Goal: Check status

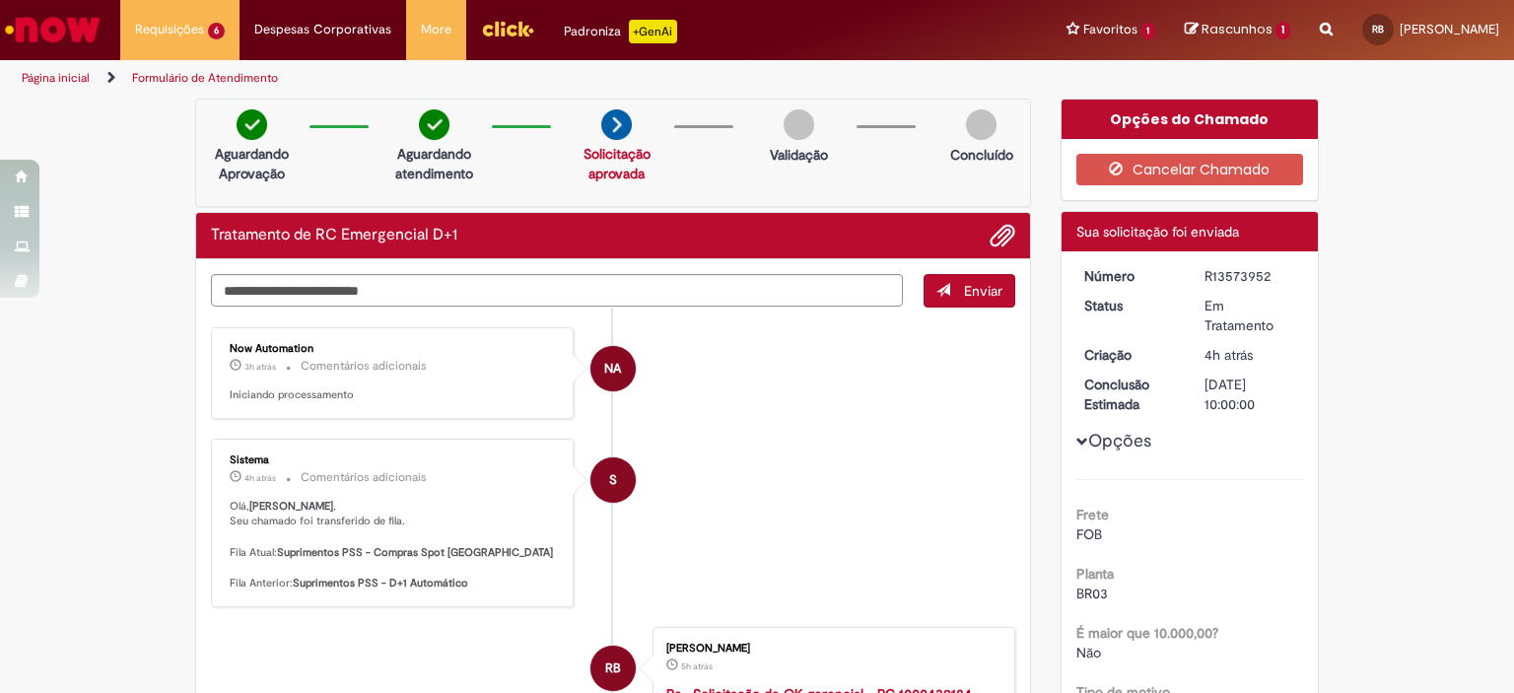
click at [248, 367] on span "3h atrás" at bounding box center [260, 367] width 32 height 12
click at [331, 387] on p "Iniciando processamento" at bounding box center [394, 395] width 328 height 16
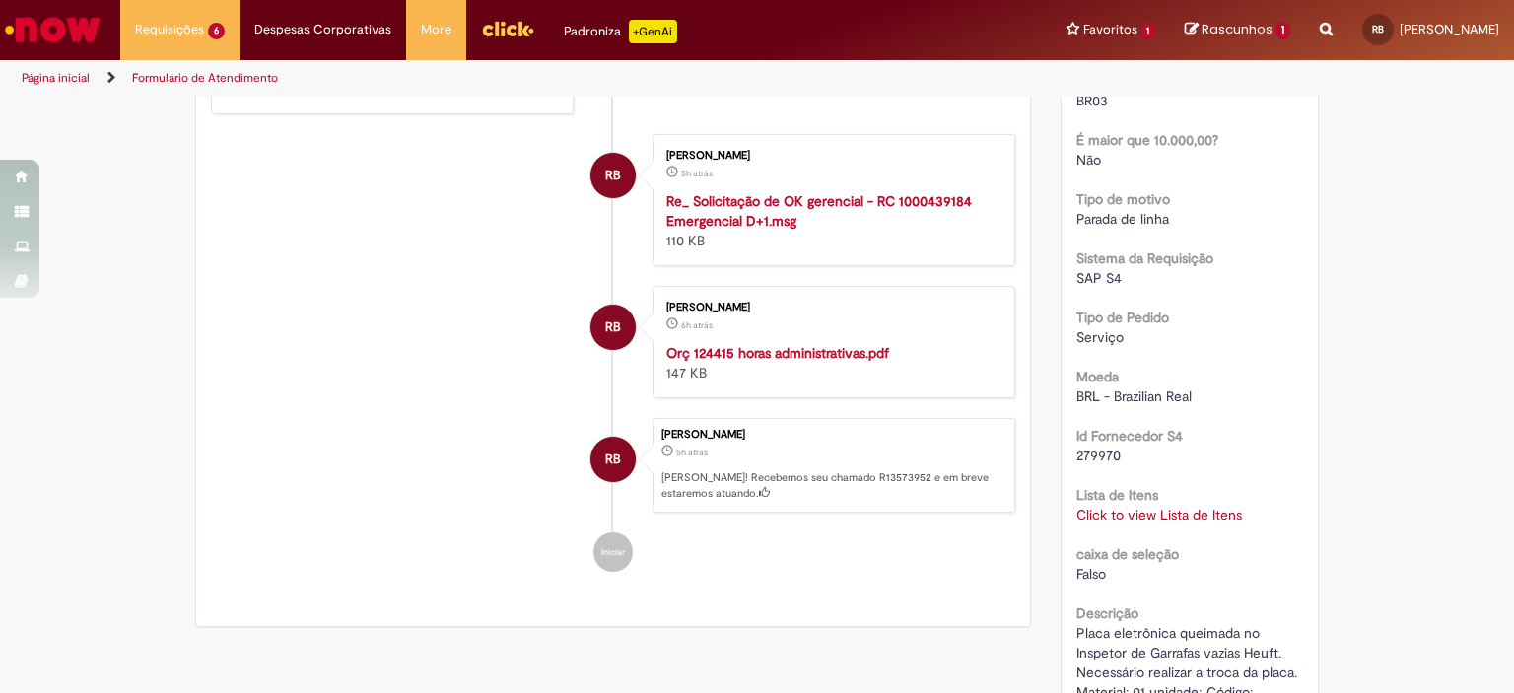
scroll to position [657, 0]
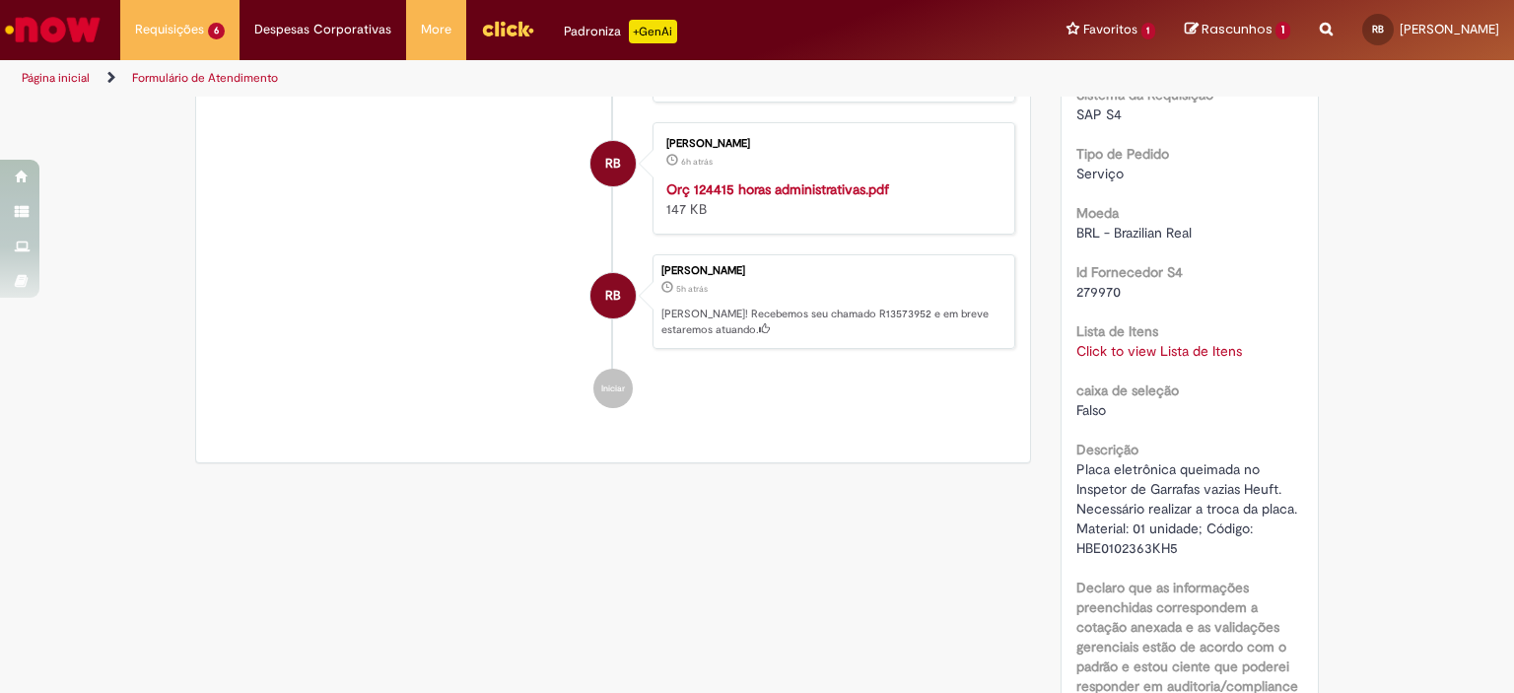
click at [1121, 351] on link "Click to view Lista de Itens" at bounding box center [1159, 351] width 166 height 18
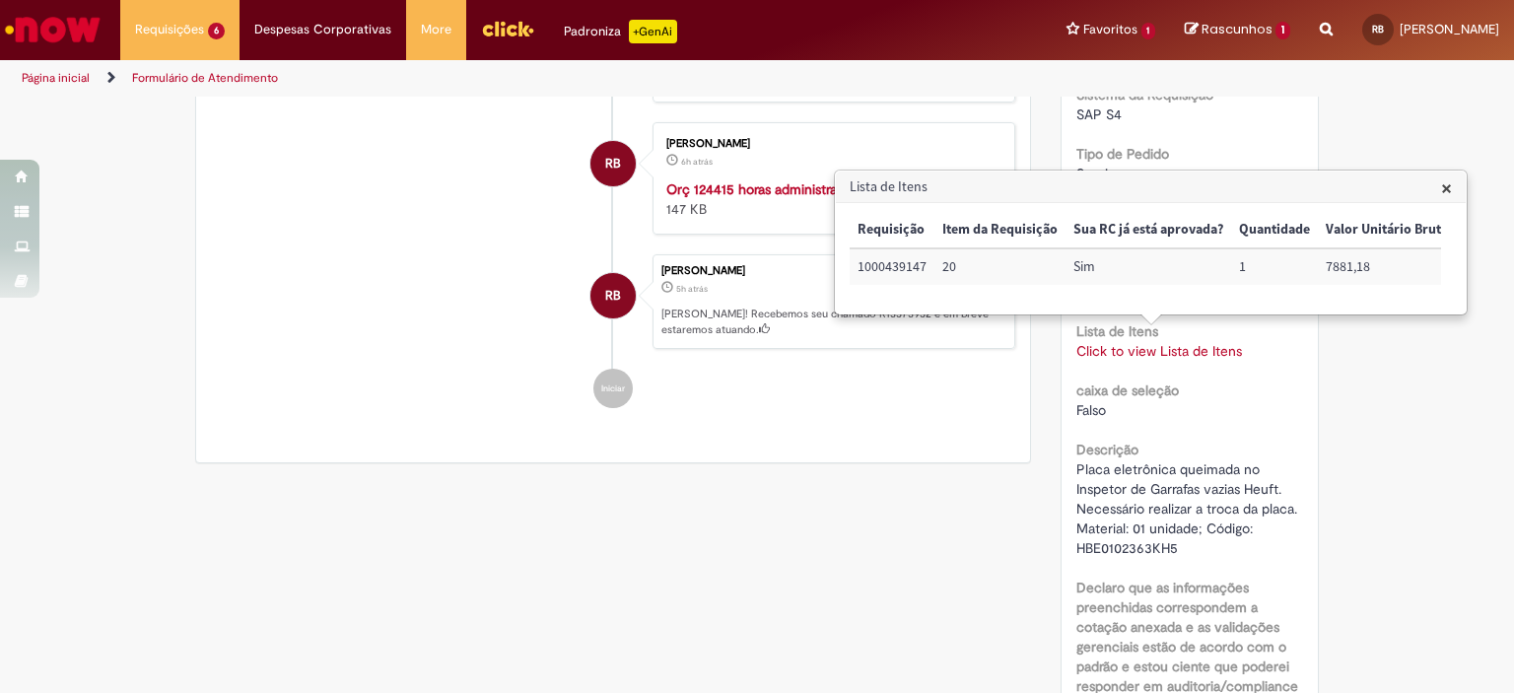
click at [880, 267] on td "1000439147" at bounding box center [892, 266] width 85 height 36
copy td "1000439147"
